Goal: Transaction & Acquisition: Subscribe to service/newsletter

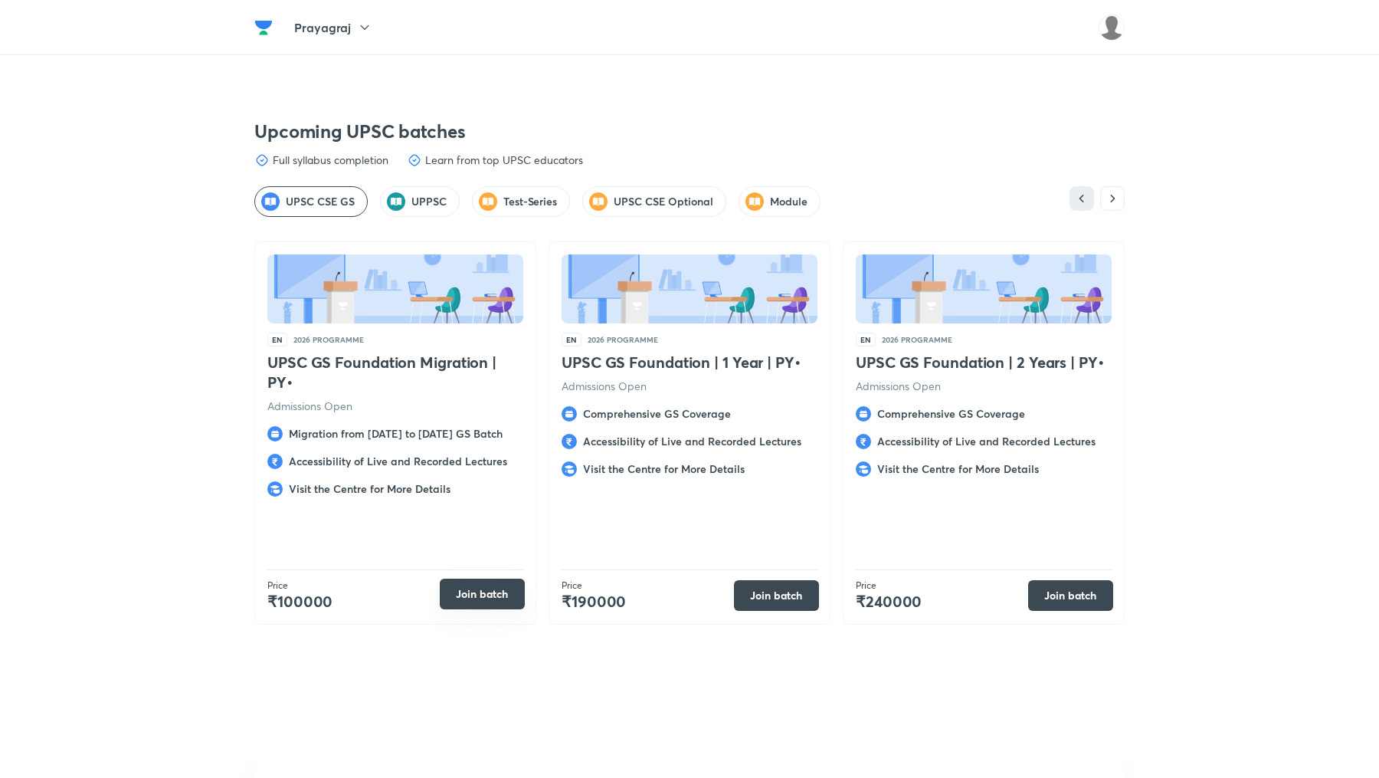
scroll to position [2894, 0]
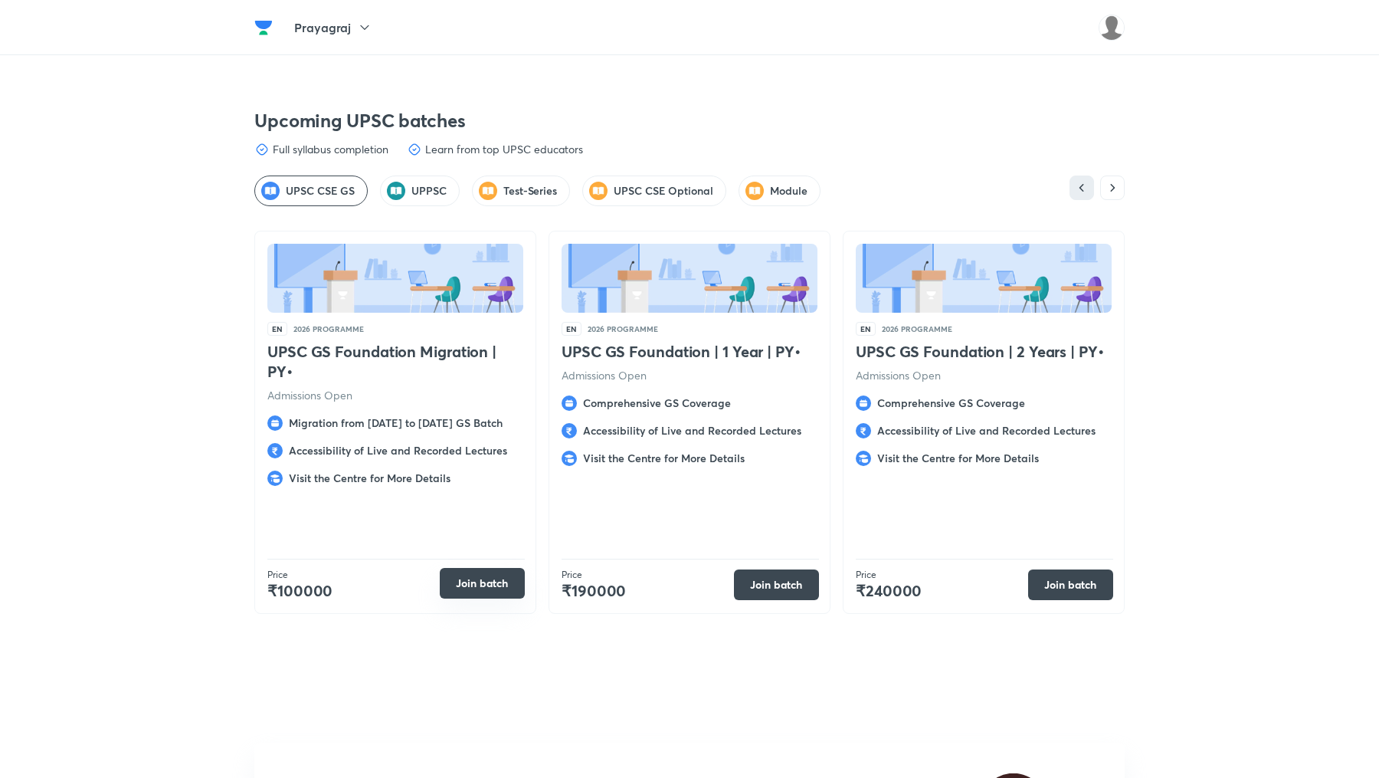
click at [512, 585] on button "Join batch" at bounding box center [482, 583] width 85 height 31
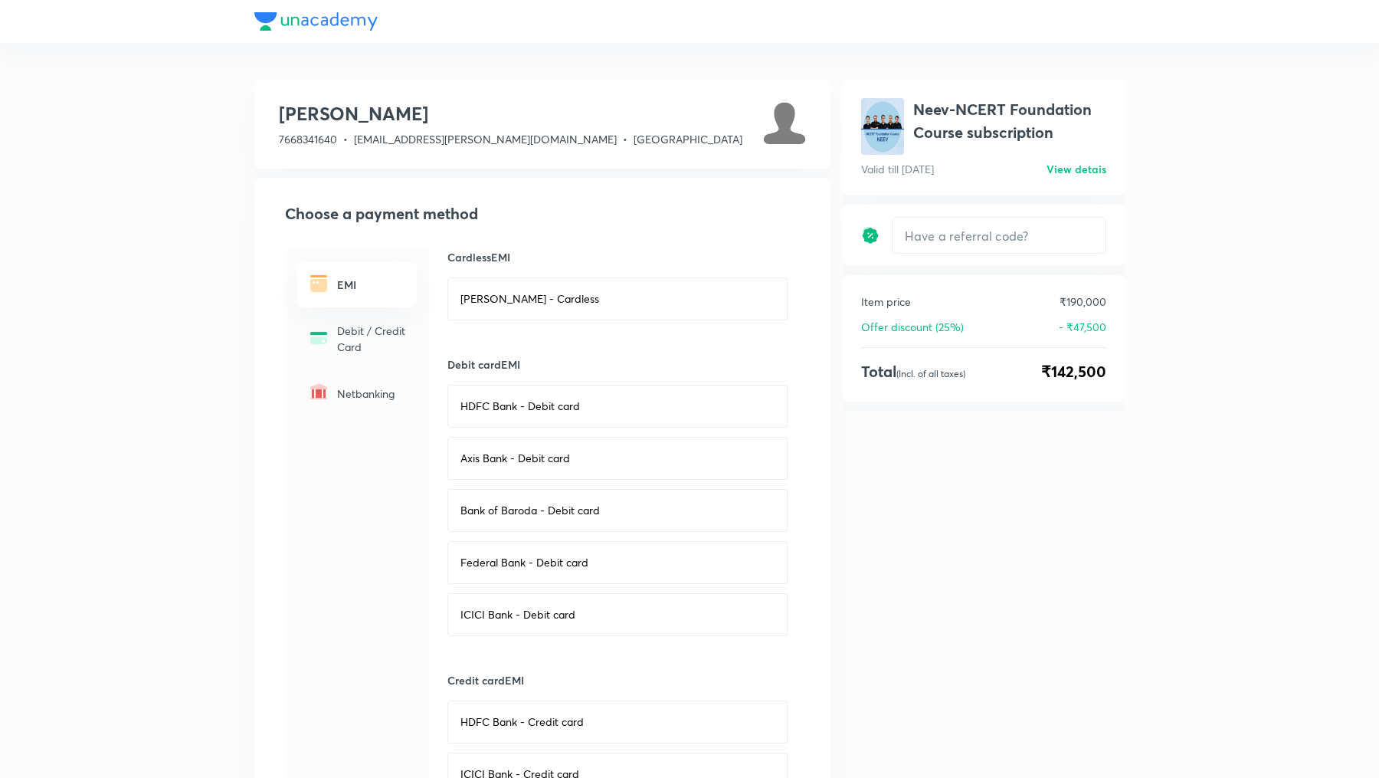
click at [882, 113] on img at bounding box center [882, 126] width 43 height 57
click at [881, 123] on img at bounding box center [882, 126] width 43 height 57
click at [881, 131] on img at bounding box center [882, 126] width 43 height 57
click at [880, 131] on img at bounding box center [882, 126] width 43 height 57
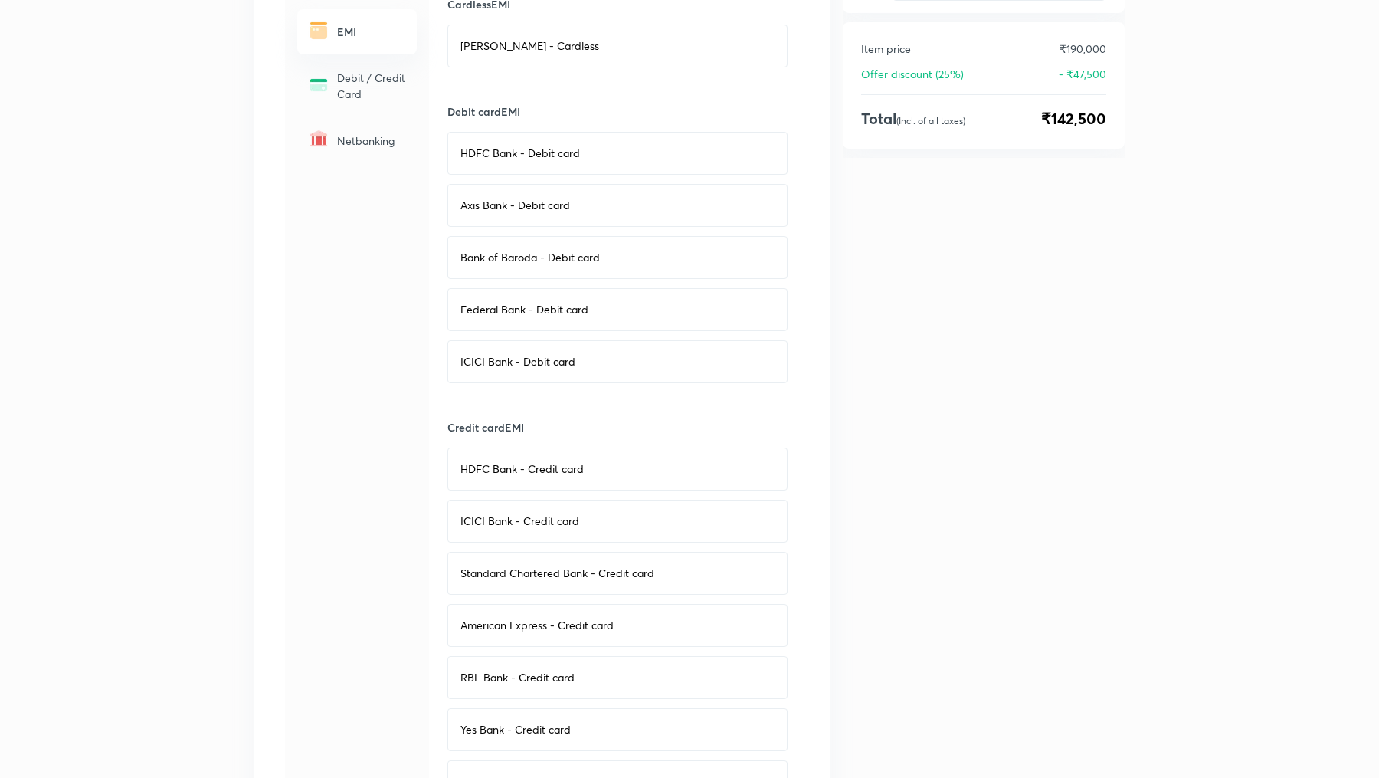
scroll to position [251, 0]
